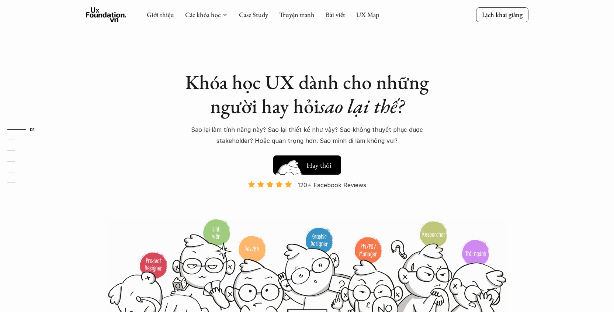
click at [306, 161] on img at bounding box center [288, 177] width 39 height 34
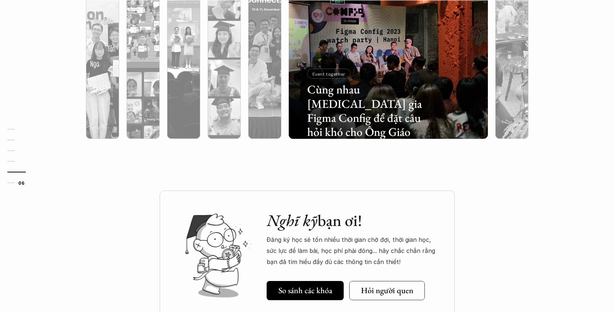
scroll to position [2153, 0]
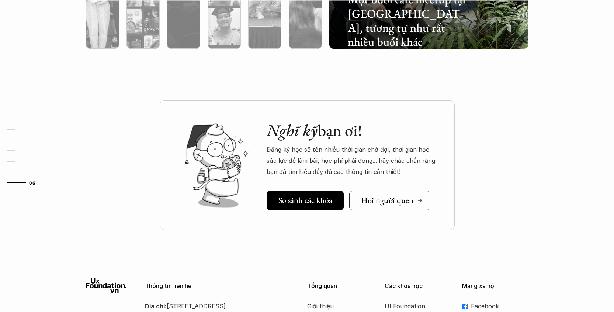
click at [380, 198] on h5 "Hỏi người quen" at bounding box center [387, 200] width 52 height 10
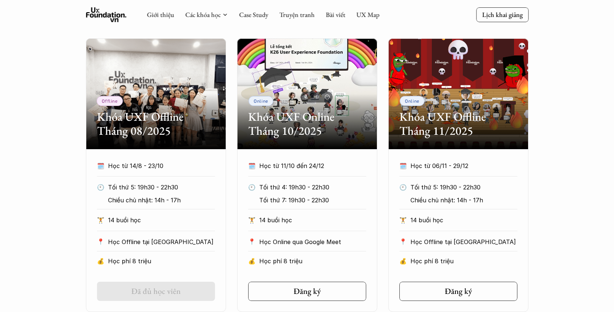
scroll to position [288, 0]
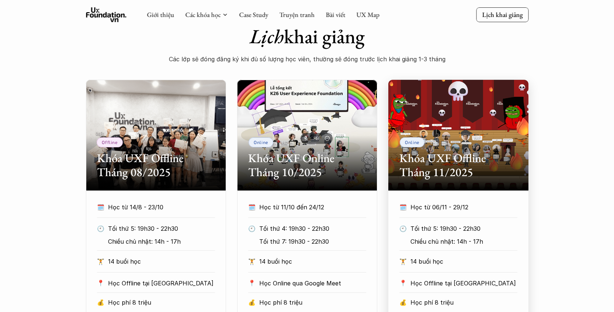
click at [428, 160] on h2 "Khóa UXF Offline Tháng 11/2025" at bounding box center [458, 165] width 118 height 28
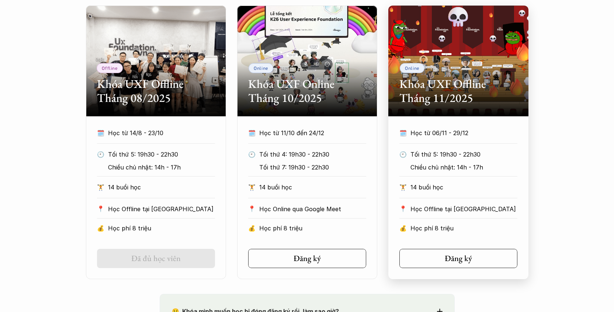
scroll to position [372, 0]
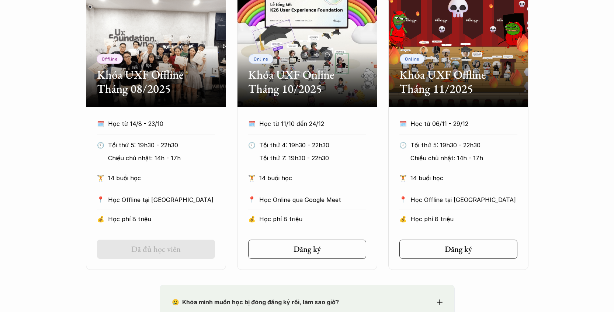
click at [141, 78] on h2 "Khóa UXF Offline Tháng 08/2025" at bounding box center [156, 81] width 118 height 28
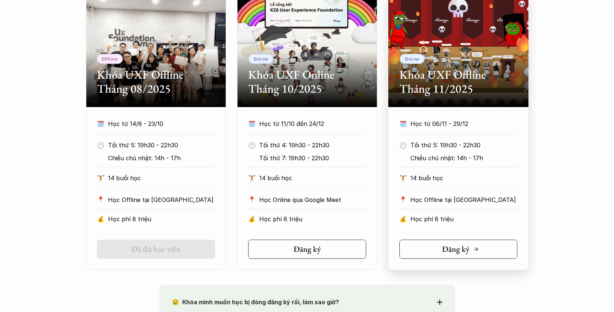
click at [436, 251] on link "Đăng ký" at bounding box center [458, 248] width 118 height 19
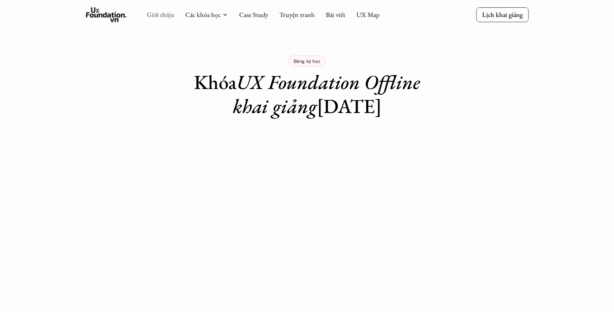
click at [157, 14] on link "Giới thiệu" at bounding box center [160, 14] width 27 height 8
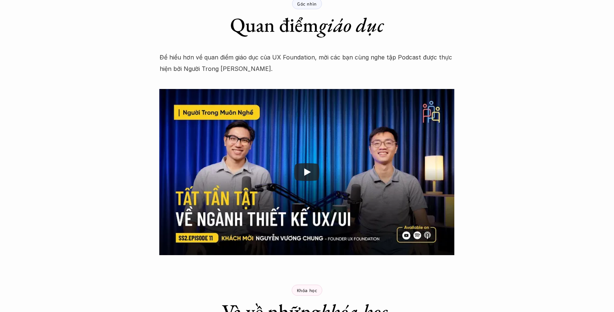
scroll to position [1088, 0]
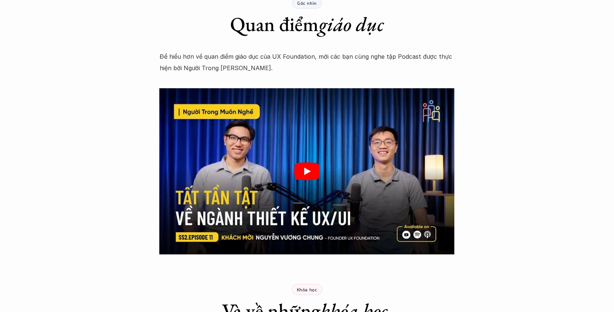
click at [308, 168] on icon "Play" at bounding box center [306, 171] width 25 height 18
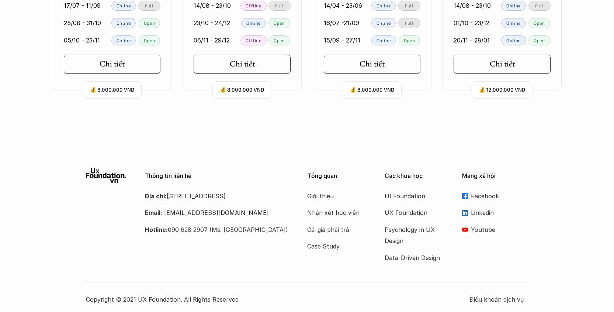
scroll to position [1697, 0]
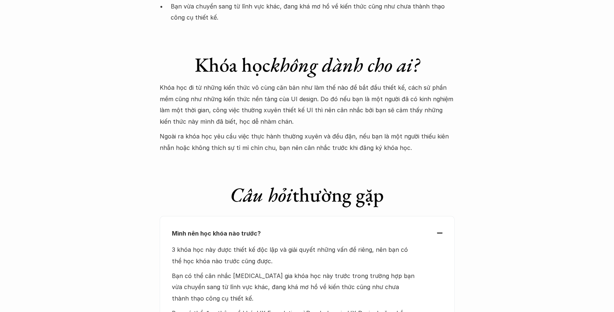
scroll to position [2157, 0]
